Goal: Transaction & Acquisition: Subscribe to service/newsletter

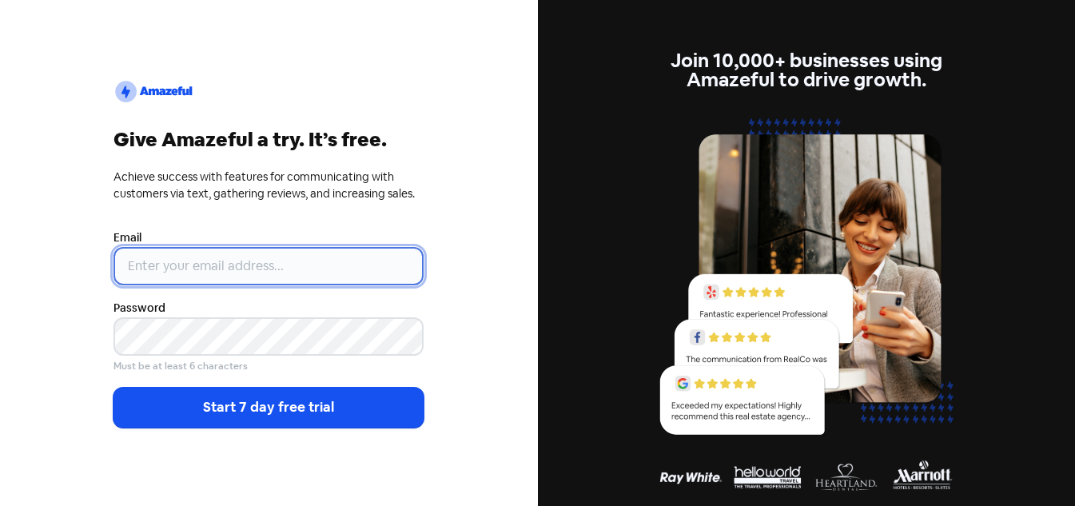
click at [169, 260] on input "email" at bounding box center [268, 266] width 310 height 38
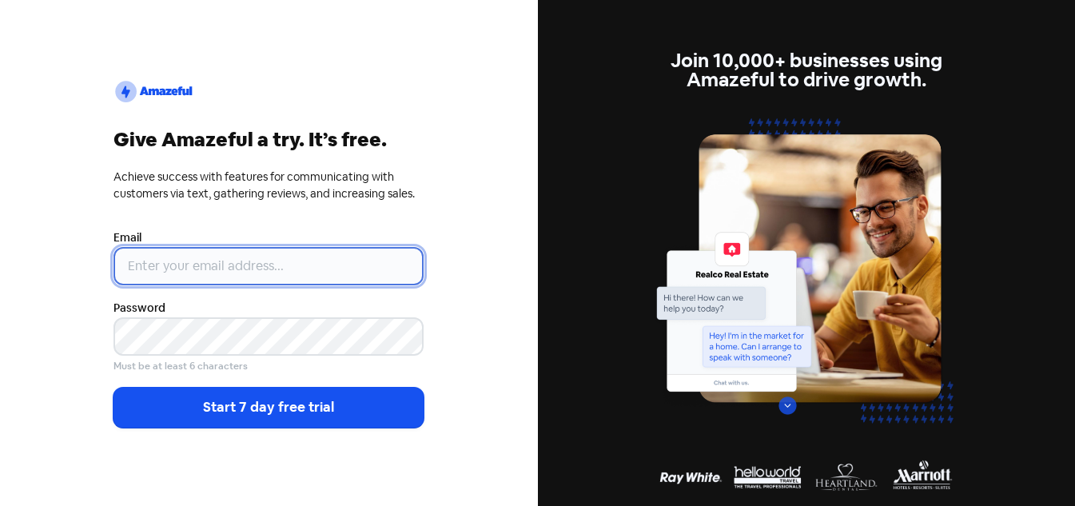
click at [156, 257] on input "email" at bounding box center [268, 266] width 310 height 38
click at [161, 263] on input "email" at bounding box center [268, 266] width 310 height 38
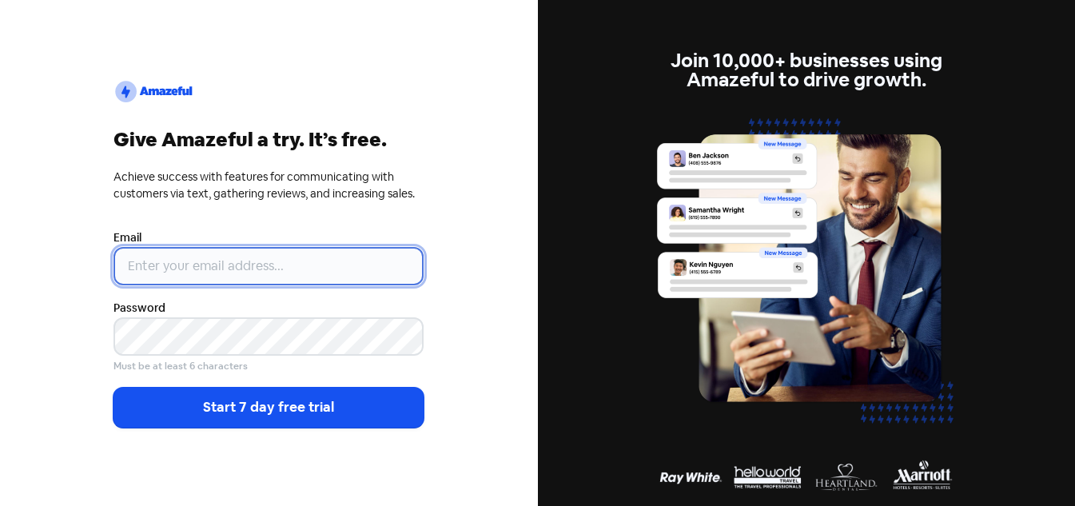
click at [260, 262] on input "email" at bounding box center [268, 266] width 310 height 38
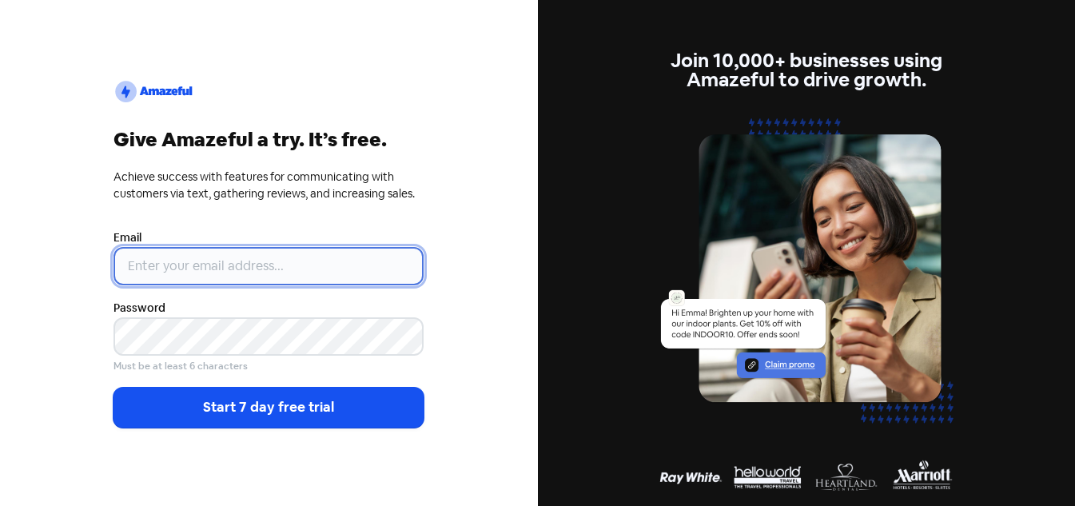
paste input "[EMAIL_ADDRESS][DOMAIN_NAME]"
type input "[EMAIL_ADDRESS][DOMAIN_NAME]"
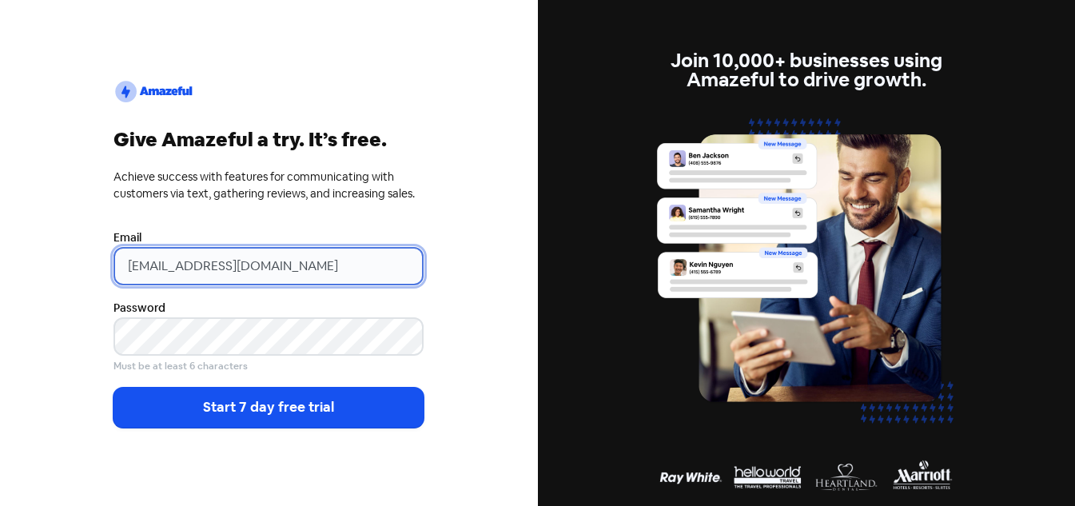
drag, startPoint x: 216, startPoint y: 268, endPoint x: 101, endPoint y: 254, distance: 115.1
click at [101, 254] on div "logo2 Give Amazeful a try. It’s free. Achieve success with features for communi…" at bounding box center [269, 253] width 336 height 451
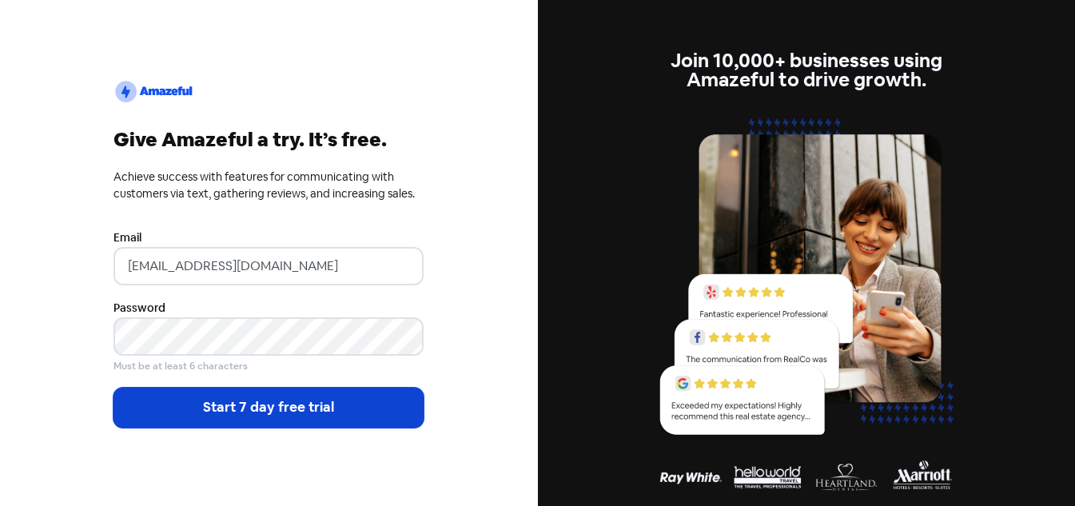
click at [209, 404] on button "Start 7 day free trial" at bounding box center [268, 408] width 310 height 40
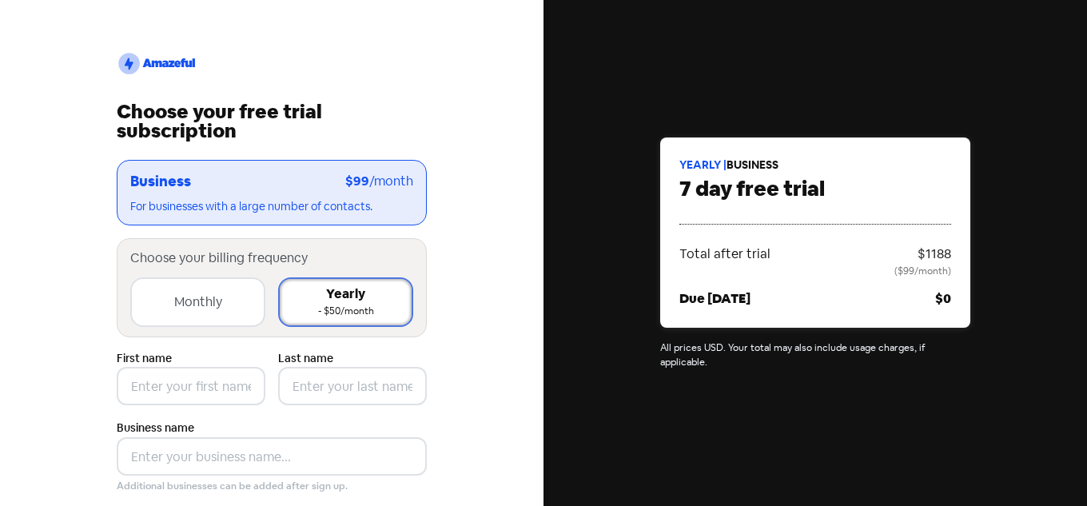
click at [174, 304] on div "Monthly" at bounding box center [198, 301] width 48 height 19
